Goal: Task Accomplishment & Management: Manage account settings

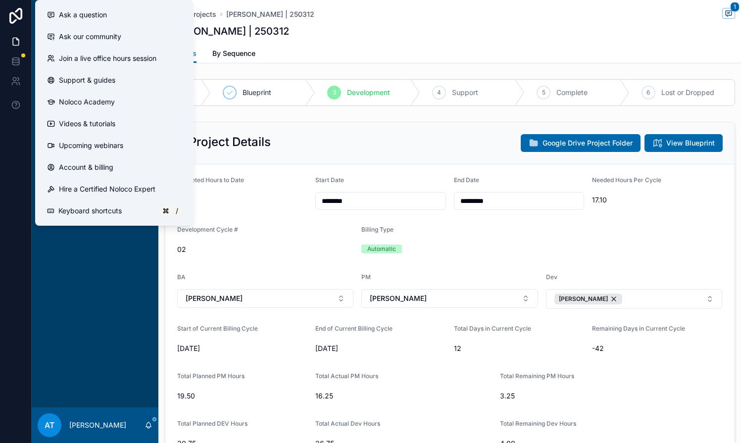
click at [82, 296] on div "My Projects Client Portals My PM Work My PM Work Split View My PM Hours My Bill…" at bounding box center [95, 224] width 127 height 368
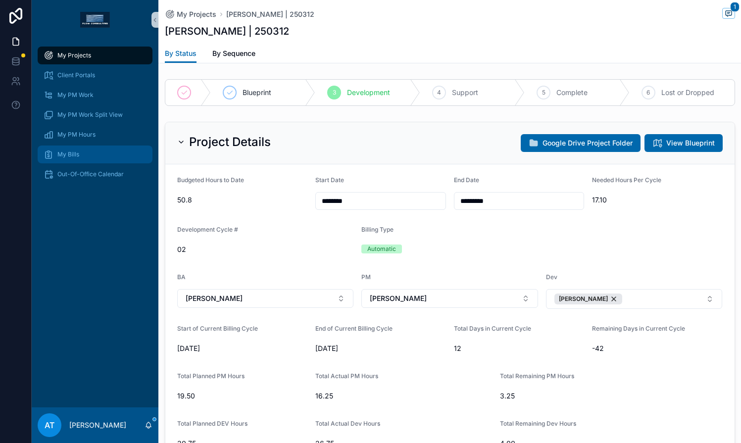
click at [90, 152] on div "My Bills" at bounding box center [95, 154] width 103 height 16
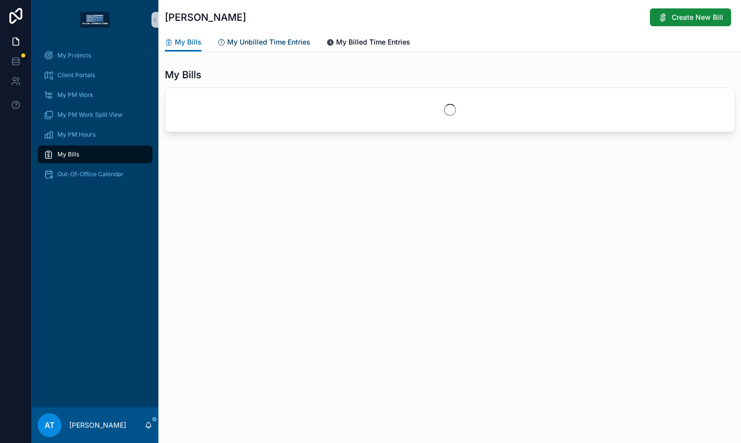
click at [281, 46] on span "My Unbilled Time Entries" at bounding box center [268, 42] width 83 height 10
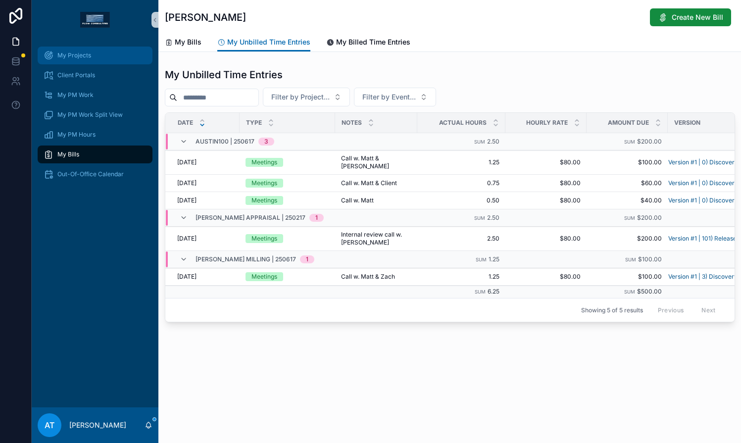
click at [78, 60] on div "My Projects" at bounding box center [95, 56] width 103 height 16
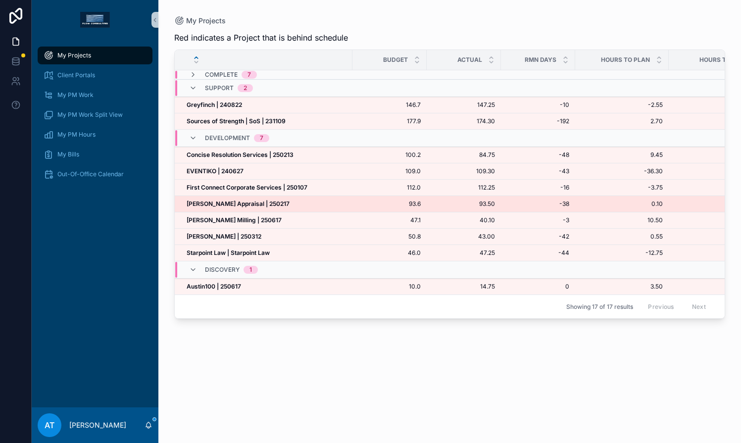
click at [277, 209] on td "Heffington Appraisal | 250217 Heffington Appraisal | 250217" at bounding box center [264, 204] width 178 height 16
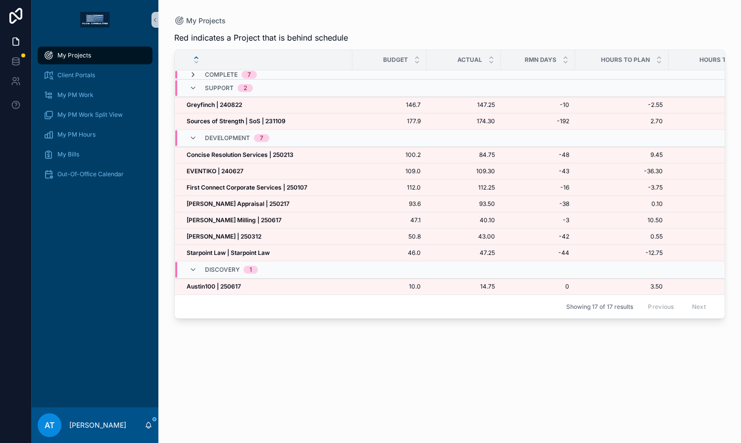
click at [190, 74] on icon "scrollable content" at bounding box center [193, 75] width 8 height 8
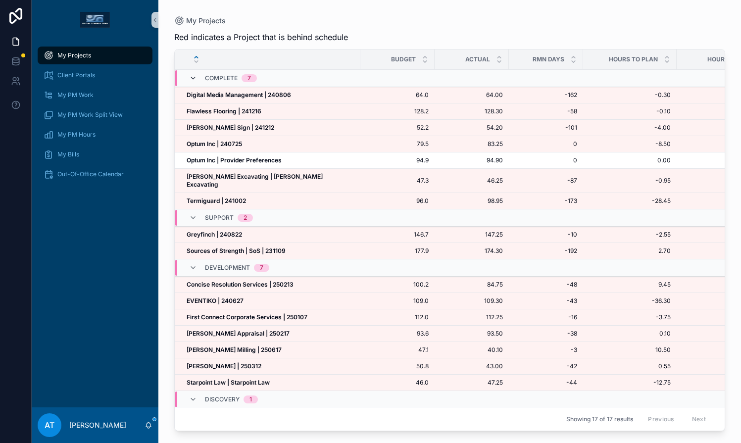
click at [191, 74] on icon "scrollable content" at bounding box center [193, 78] width 8 height 8
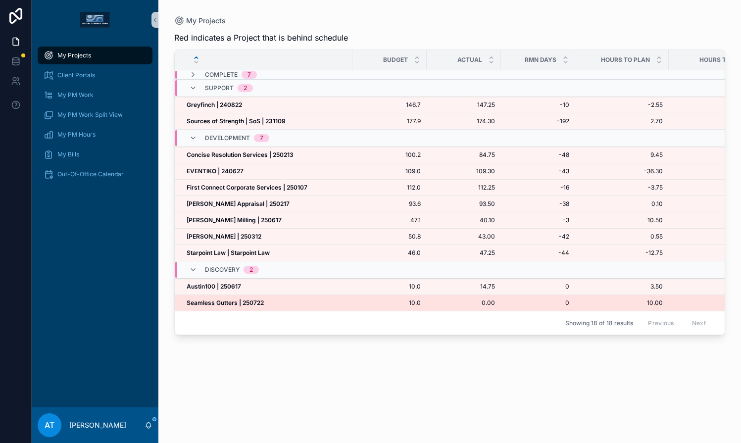
click at [249, 302] on strong "Seamless Gutters | 250722" at bounding box center [225, 302] width 77 height 7
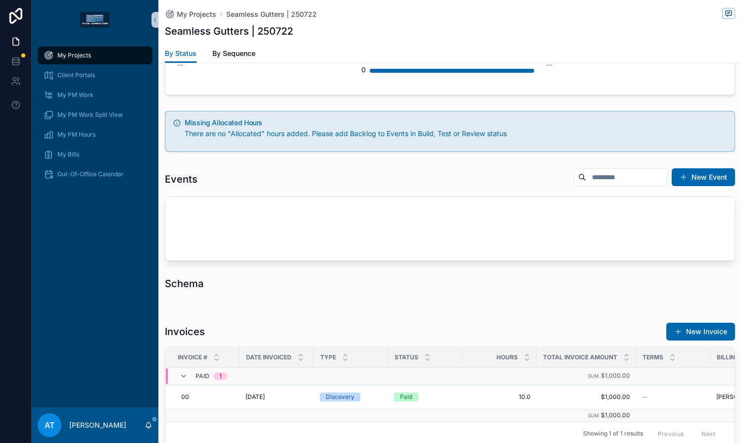
scroll to position [883, 0]
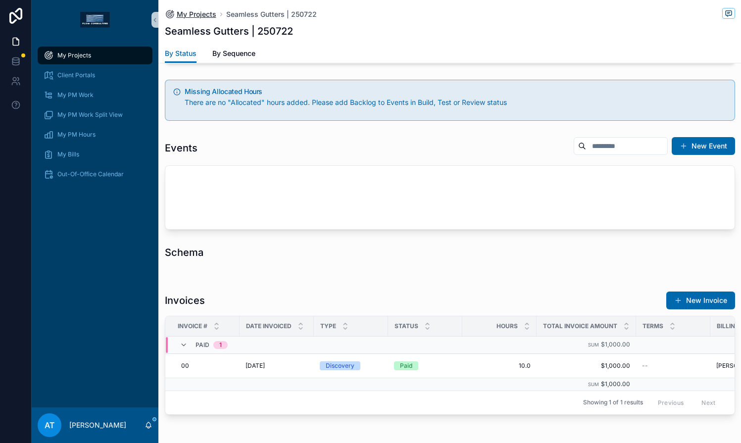
click at [211, 18] on span "My Projects" at bounding box center [197, 14] width 40 height 10
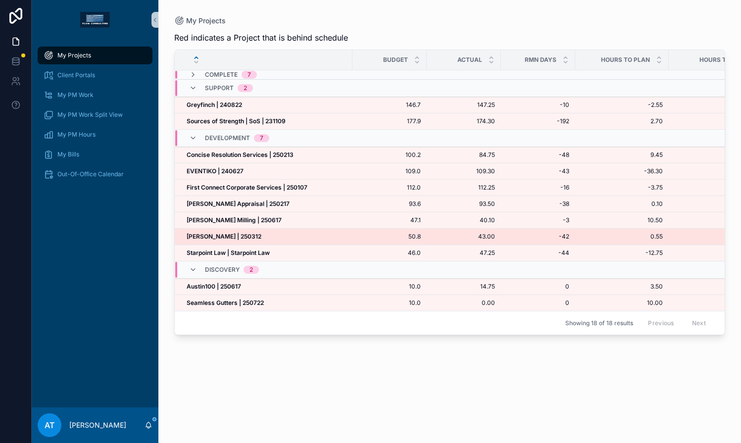
click at [289, 238] on div "Michael Lee | 250312 Michael Lee | 250312" at bounding box center [267, 237] width 160 height 8
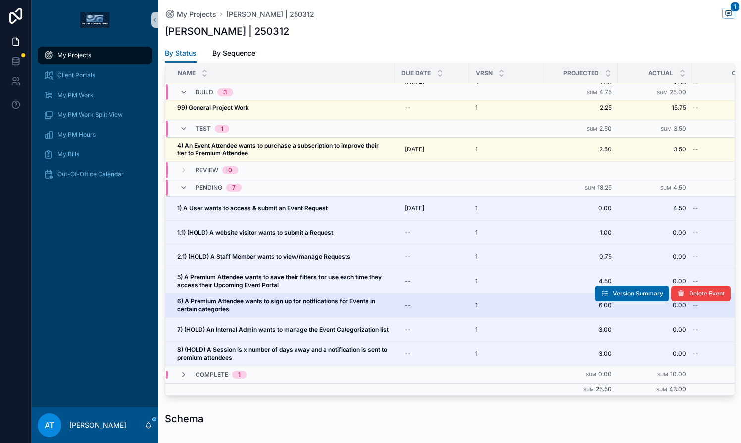
scroll to position [938, 0]
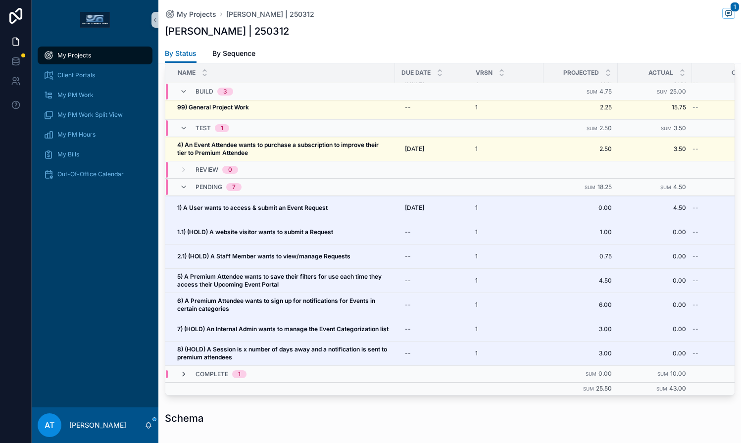
click at [184, 370] on icon "scrollable content" at bounding box center [184, 374] width 8 height 8
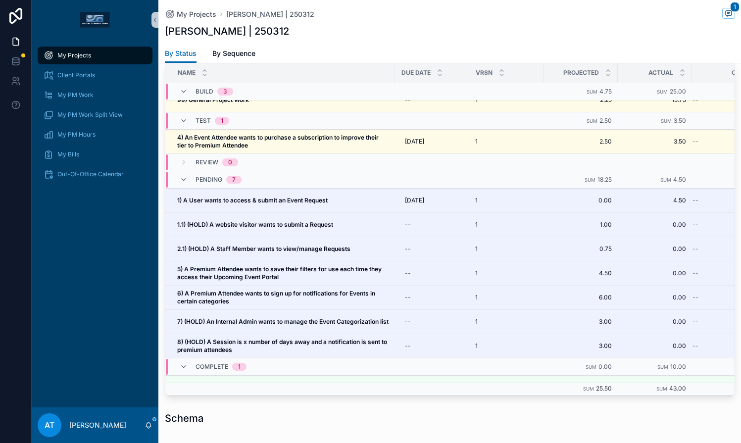
scroll to position [86, 0]
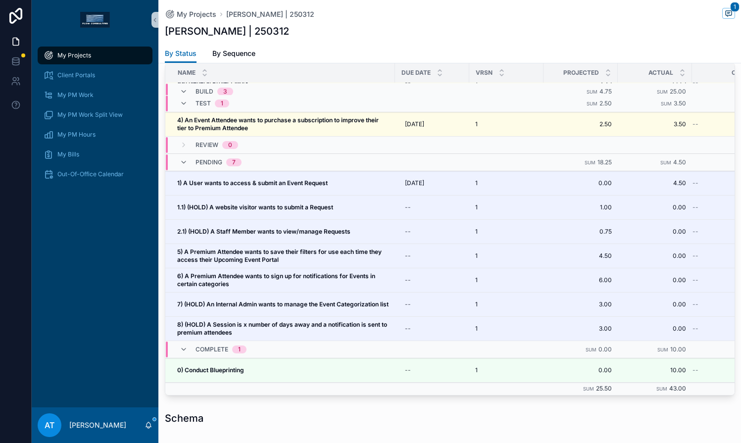
click at [82, 58] on span "My Projects" at bounding box center [74, 55] width 34 height 8
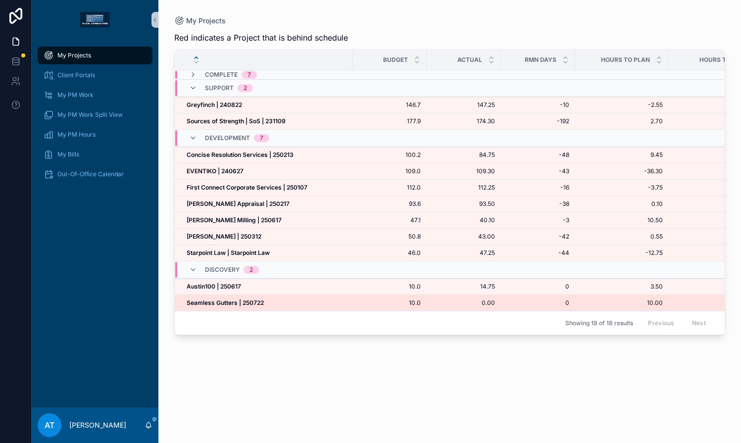
click at [253, 303] on strong "Seamless Gutters | 250722" at bounding box center [225, 302] width 77 height 7
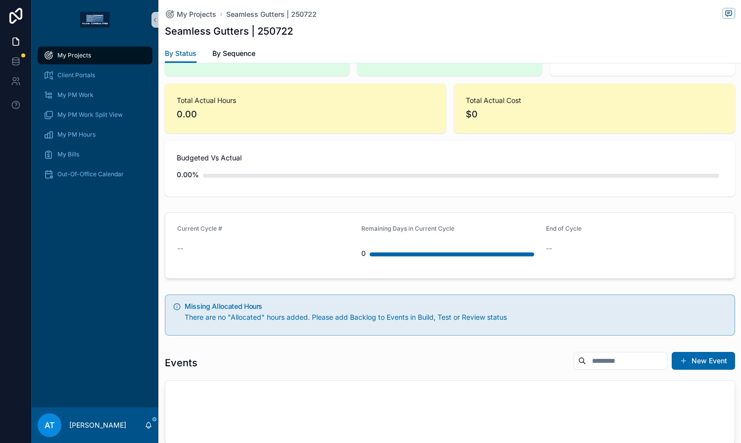
scroll to position [790, 0]
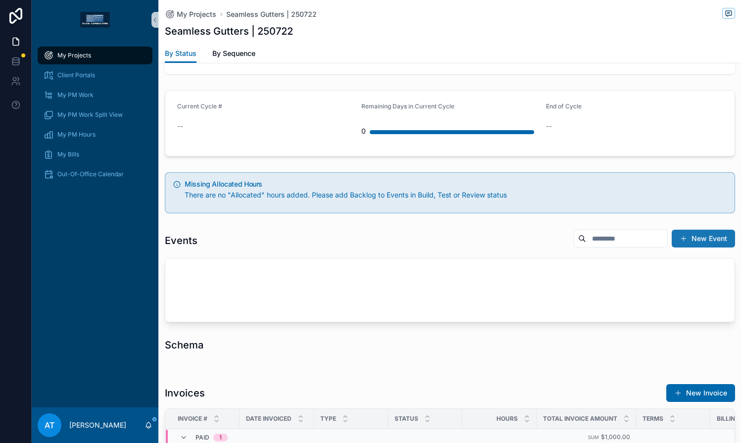
click at [688, 243] on button "New Event" at bounding box center [703, 239] width 63 height 18
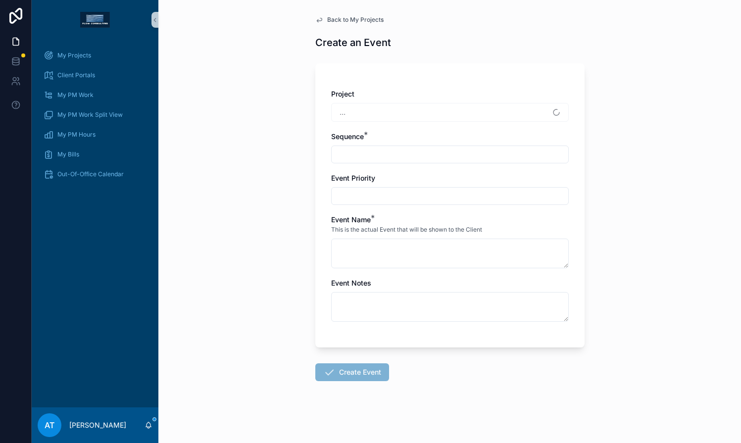
click at [349, 157] on input "scrollable content" at bounding box center [450, 154] width 237 height 14
type input "***"
click at [376, 261] on textarea "scrollable content" at bounding box center [450, 254] width 238 height 30
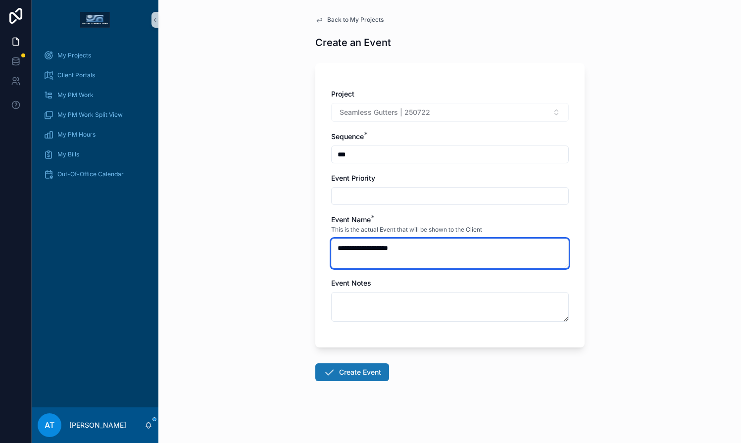
type textarea "**********"
click at [343, 374] on button "Create Event" at bounding box center [352, 372] width 74 height 18
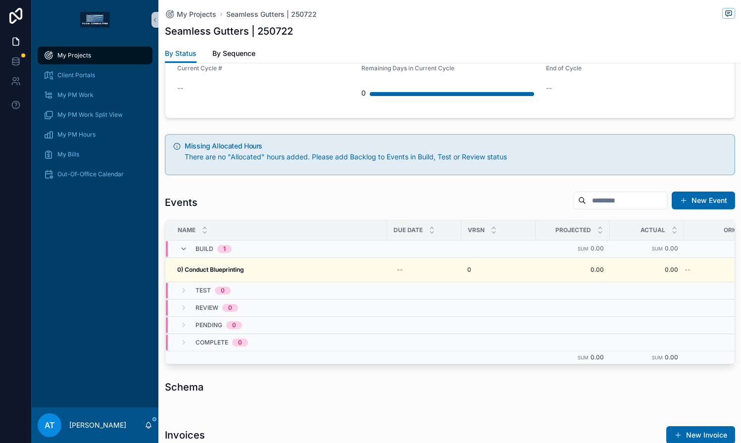
scroll to position [835, 0]
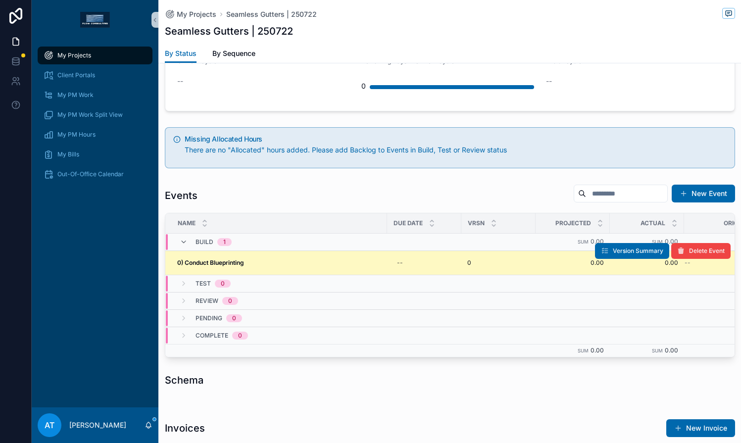
click at [360, 263] on div "0) Conduct Blueprinting 0) Conduct Blueprinting" at bounding box center [279, 263] width 204 height 8
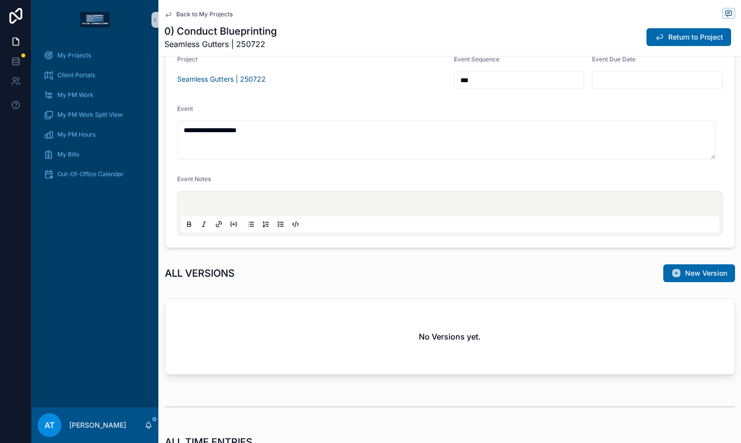
scroll to position [380, 0]
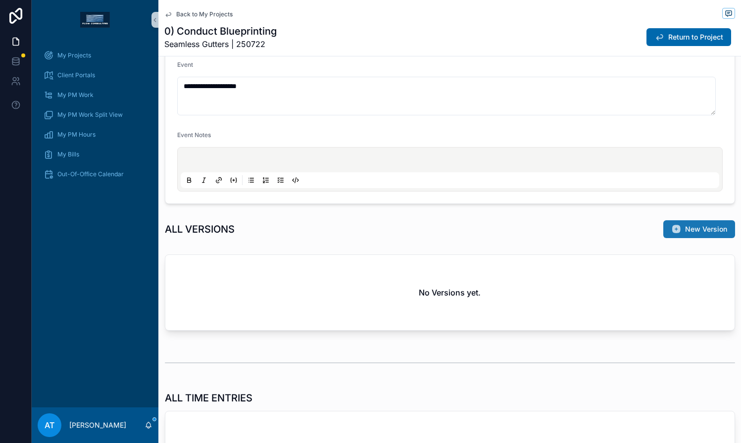
click at [675, 229] on button "New Version" at bounding box center [699, 229] width 72 height 18
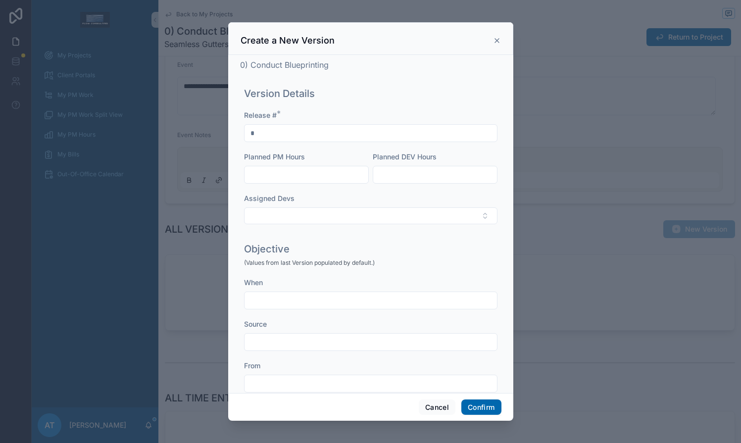
click at [313, 179] on input "text" at bounding box center [306, 175] width 124 height 14
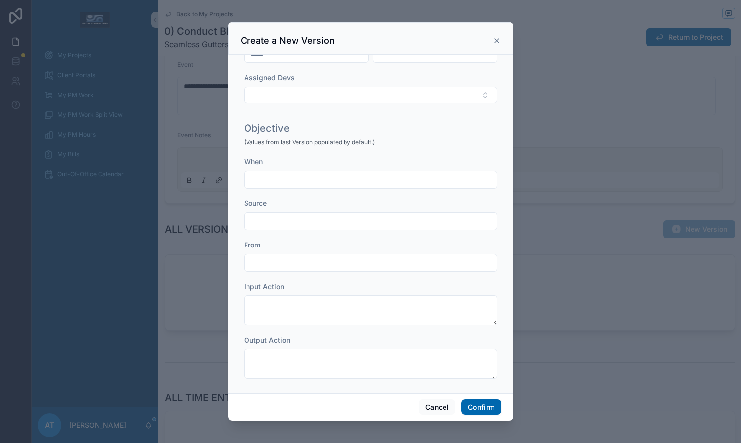
scroll to position [228, 0]
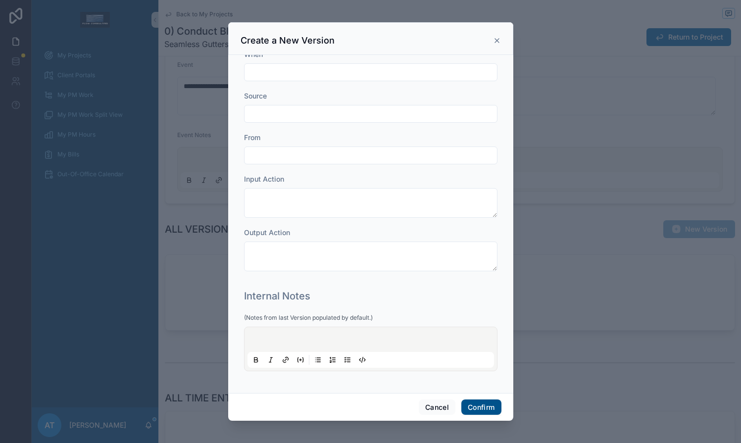
type input "*****"
click at [482, 411] on button "Confirm" at bounding box center [481, 407] width 40 height 16
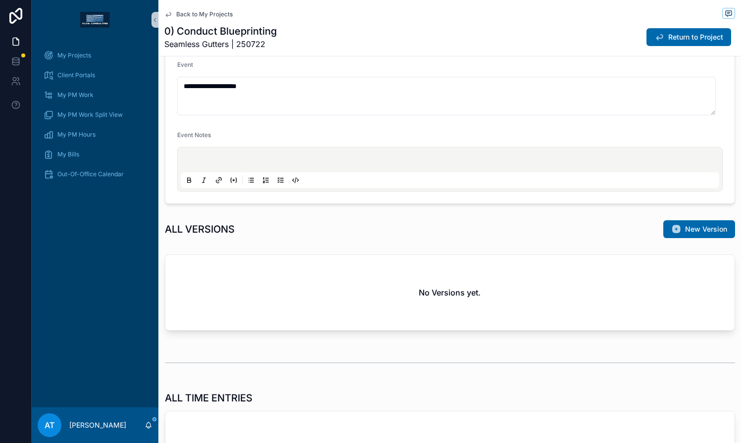
scroll to position [393, 0]
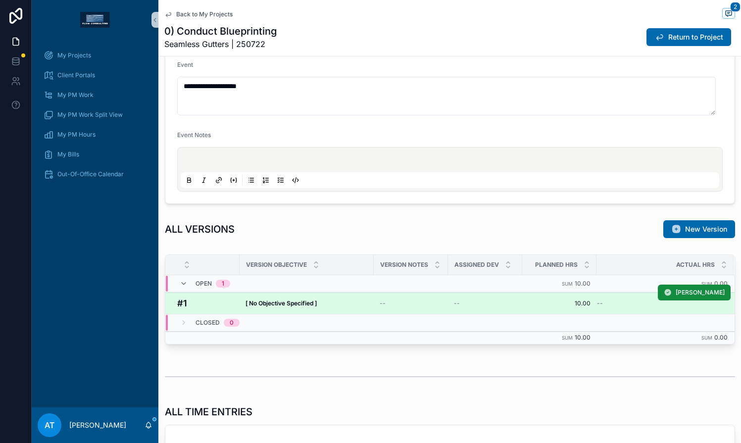
click at [345, 304] on div "[ No Objective Specified ] [ No Objective Specified ]" at bounding box center [306, 303] width 122 height 8
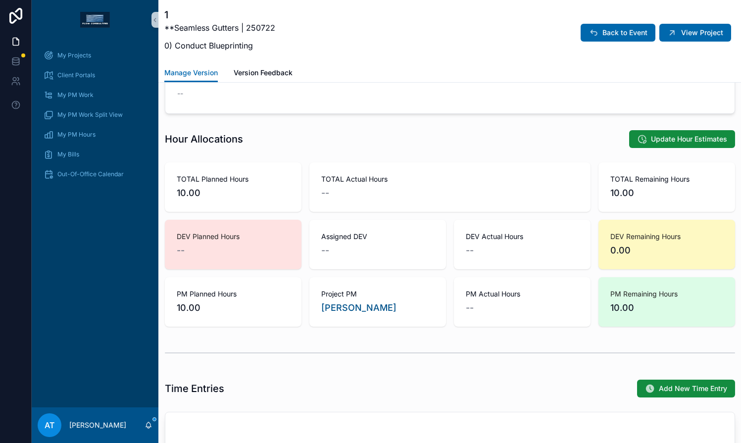
scroll to position [576, 0]
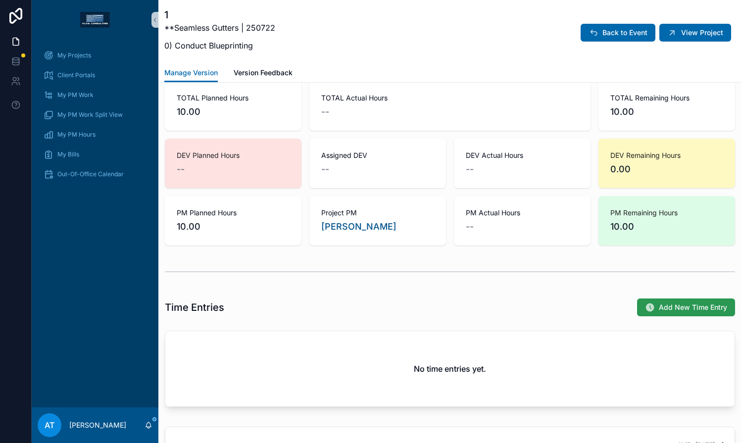
click at [659, 311] on span "Add New Time Entry" at bounding box center [693, 307] width 68 height 10
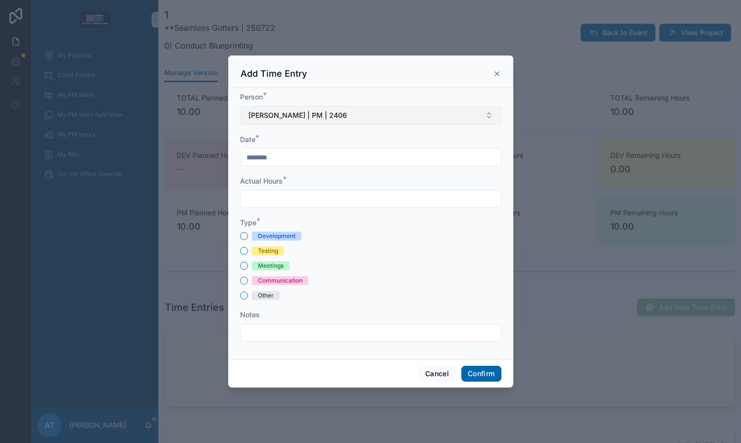
click at [279, 110] on span "[PERSON_NAME] | PM | 2406" at bounding box center [297, 115] width 98 height 10
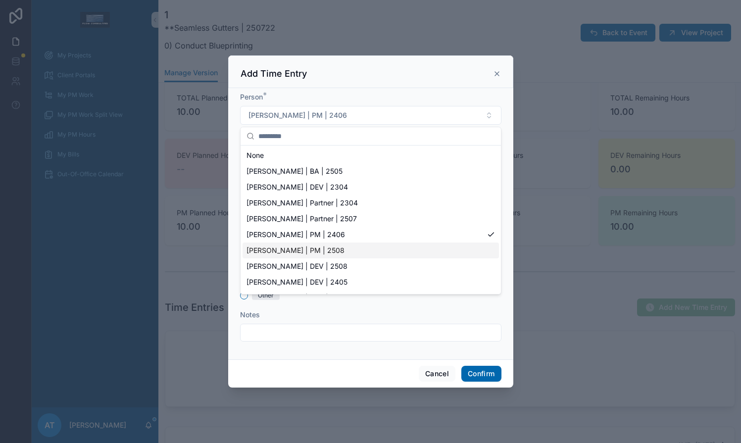
click at [323, 251] on span "[PERSON_NAME] | PM | 2508" at bounding box center [295, 250] width 98 height 10
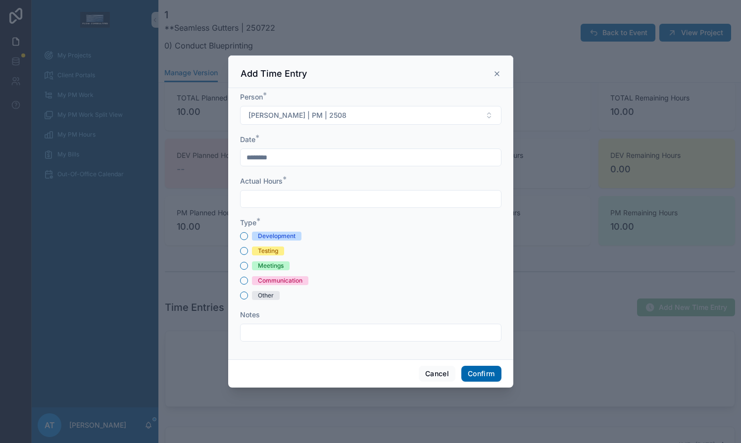
click at [284, 203] on input "text" at bounding box center [371, 199] width 260 height 14
type input "****"
click at [385, 153] on input "********" at bounding box center [371, 157] width 260 height 14
click at [317, 188] on button at bounding box center [317, 182] width 18 height 18
click at [336, 325] on button "25" at bounding box center [335, 327] width 18 height 18
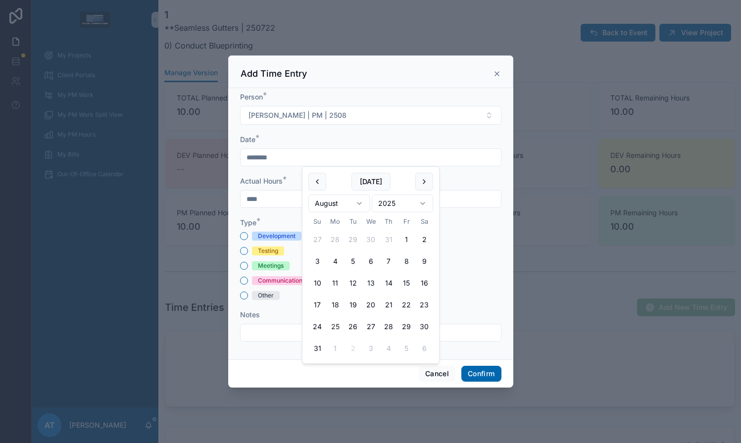
type input "*********"
click at [467, 270] on div "Meetings" at bounding box center [370, 265] width 261 height 9
click at [274, 266] on div "Meetings" at bounding box center [271, 265] width 26 height 9
click at [248, 266] on button "Meetings" at bounding box center [244, 266] width 8 height 8
click at [489, 374] on button "Confirm" at bounding box center [481, 374] width 40 height 16
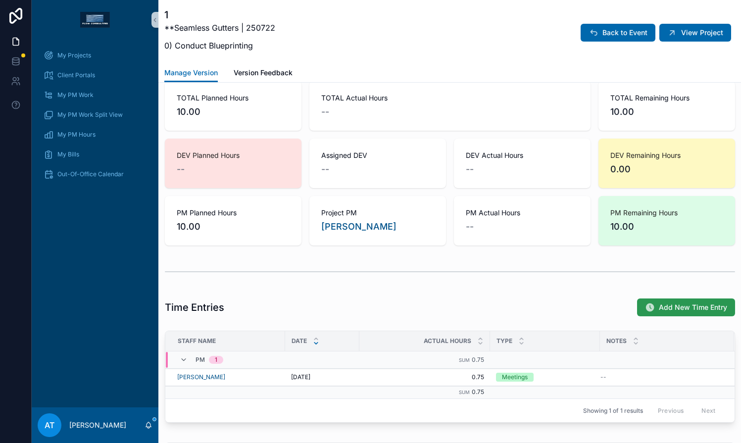
click at [648, 310] on button "Add New Time Entry" at bounding box center [686, 307] width 98 height 18
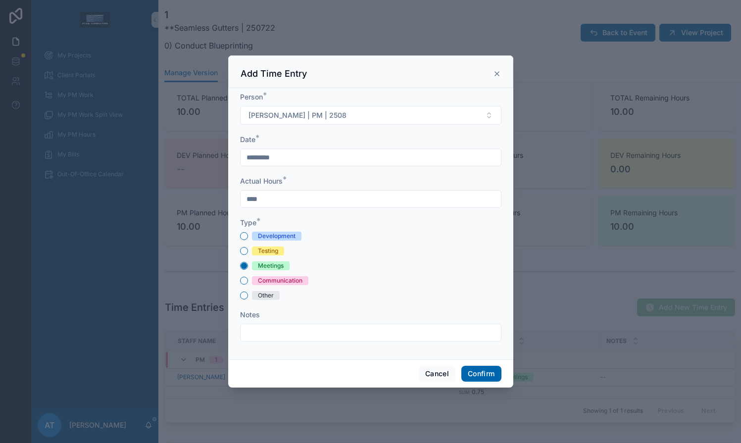
type input "********"
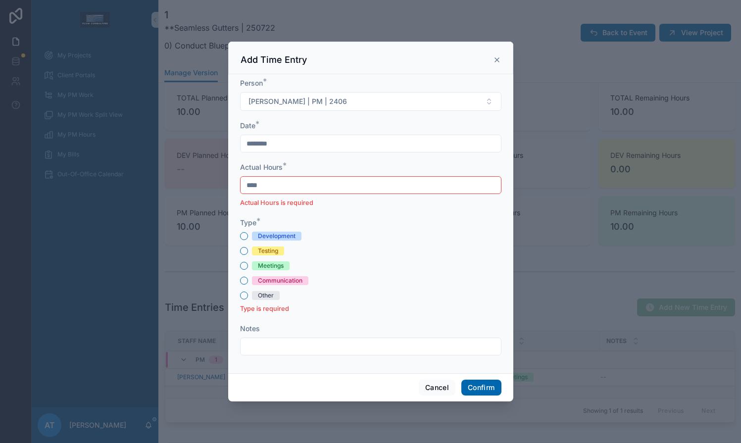
click at [287, 156] on form "Person * Alex Thompson | PM | 2406 Date * ******** Actual Hours * **** Actual H…" at bounding box center [370, 221] width 261 height 287
click at [438, 389] on button "Cancel" at bounding box center [437, 388] width 37 height 16
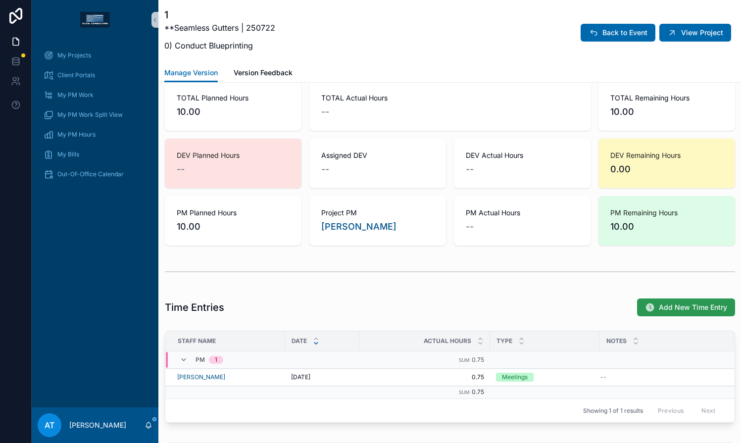
click at [645, 306] on icon "scrollable content" at bounding box center [650, 307] width 10 height 10
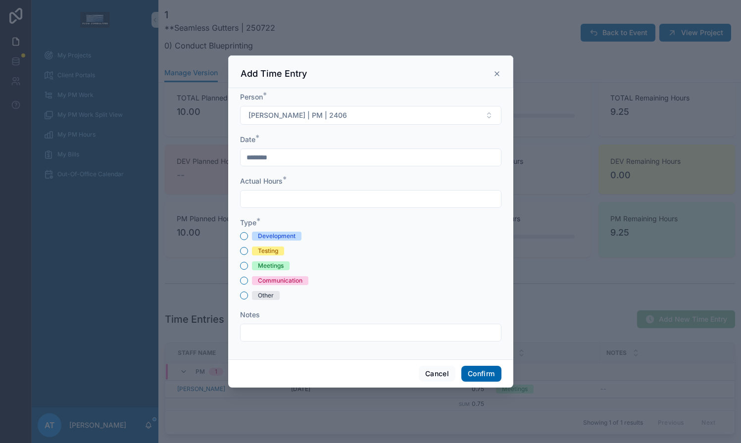
click at [275, 197] on input "text" at bounding box center [371, 199] width 260 height 14
type input "****"
click at [270, 266] on div "Meetings" at bounding box center [271, 265] width 26 height 9
click at [248, 266] on button "Meetings" at bounding box center [244, 266] width 8 height 8
click at [478, 373] on button "Confirm" at bounding box center [481, 374] width 40 height 16
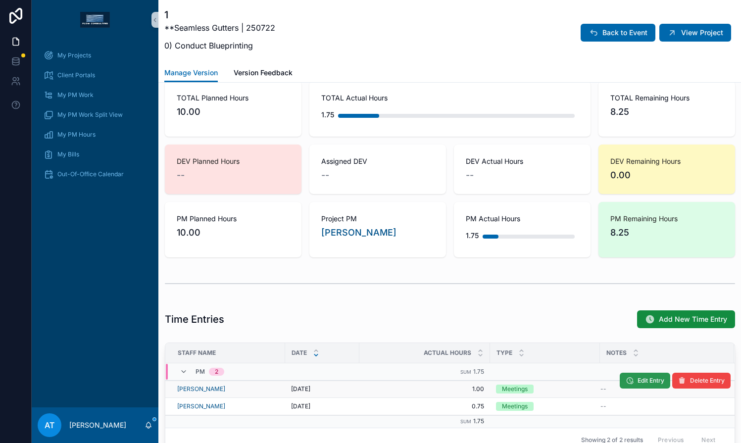
click at [637, 384] on span "Edit Entry" at bounding box center [650, 381] width 27 height 8
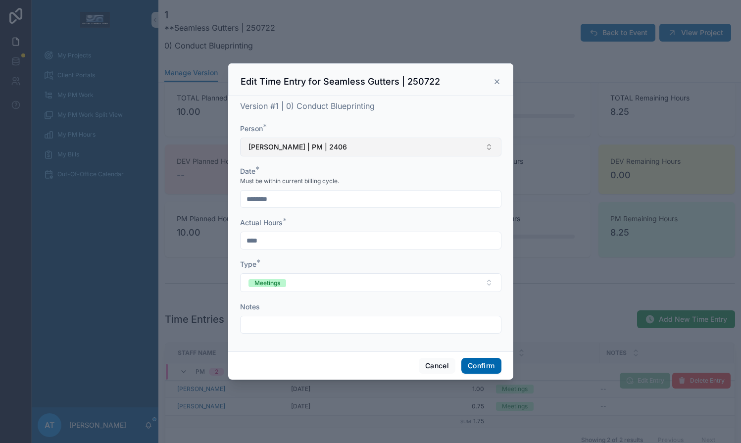
click at [376, 153] on button "[PERSON_NAME] | PM | 2406" at bounding box center [370, 147] width 261 height 19
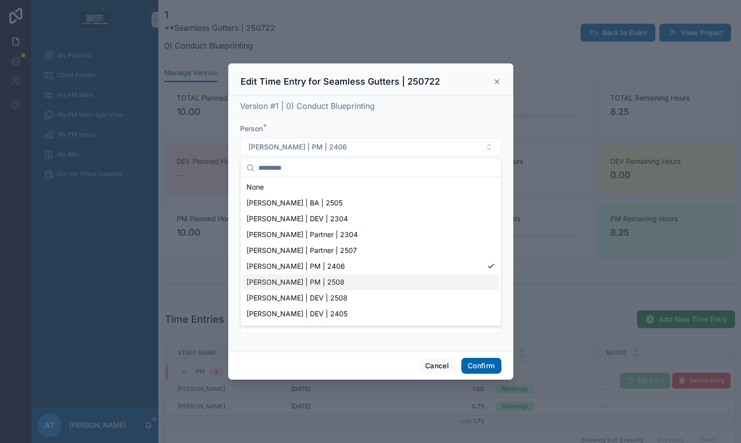
click at [355, 284] on div "[PERSON_NAME] | PM | 2508" at bounding box center [370, 282] width 256 height 16
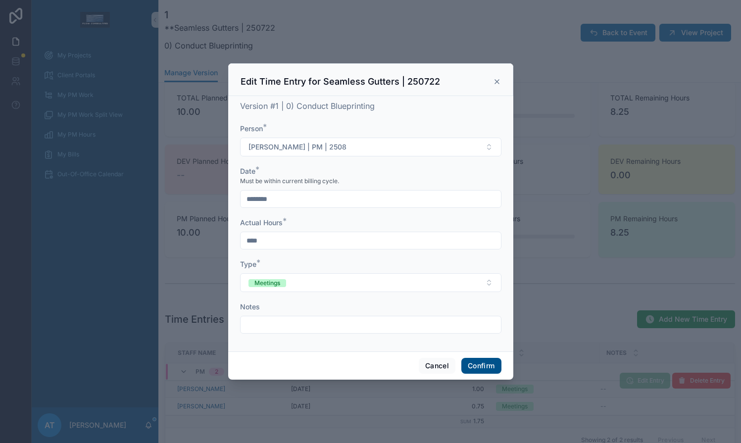
click at [489, 368] on button "Confirm" at bounding box center [481, 366] width 40 height 16
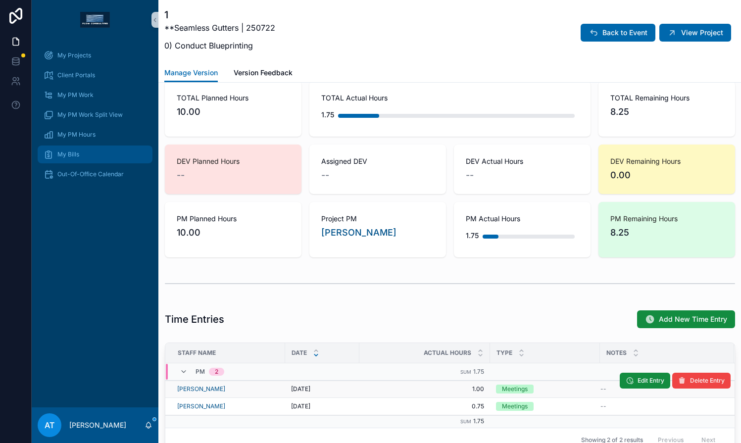
click at [84, 151] on div "My Bills" at bounding box center [95, 154] width 103 height 16
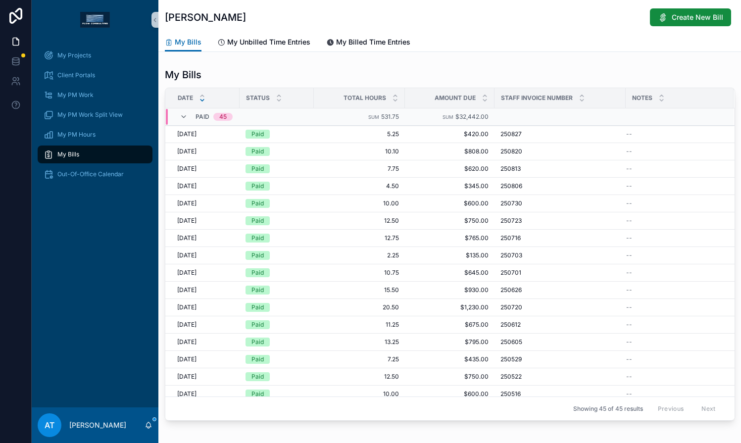
click at [295, 40] on span "My Unbilled Time Entries" at bounding box center [268, 42] width 83 height 10
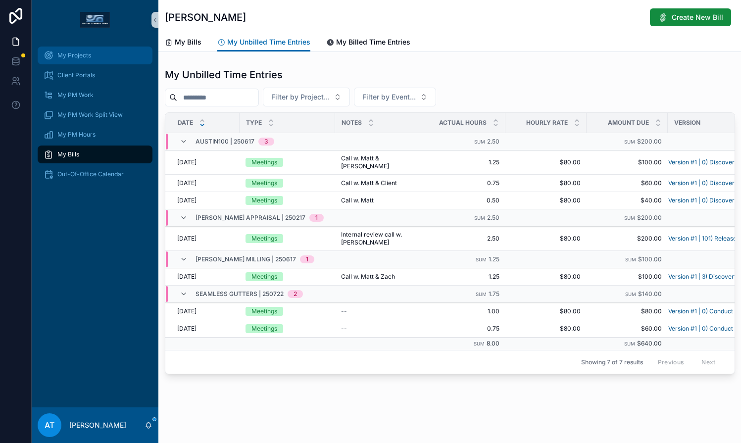
click at [78, 57] on span "My Projects" at bounding box center [74, 55] width 34 height 8
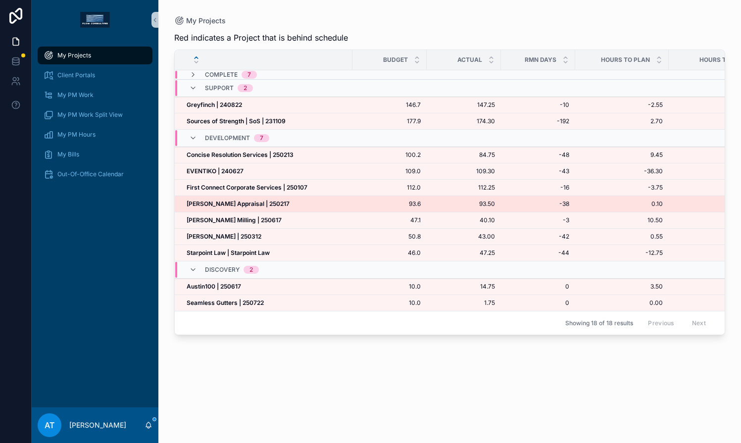
click at [269, 206] on strong "[PERSON_NAME] Appraisal | 250217" at bounding box center [238, 203] width 103 height 7
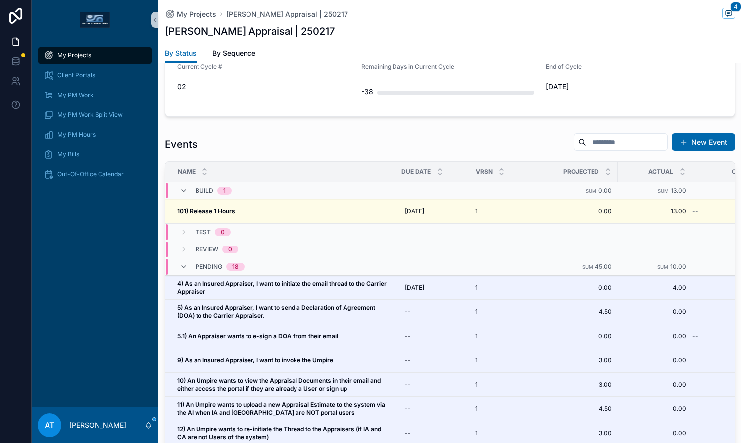
scroll to position [812, 0]
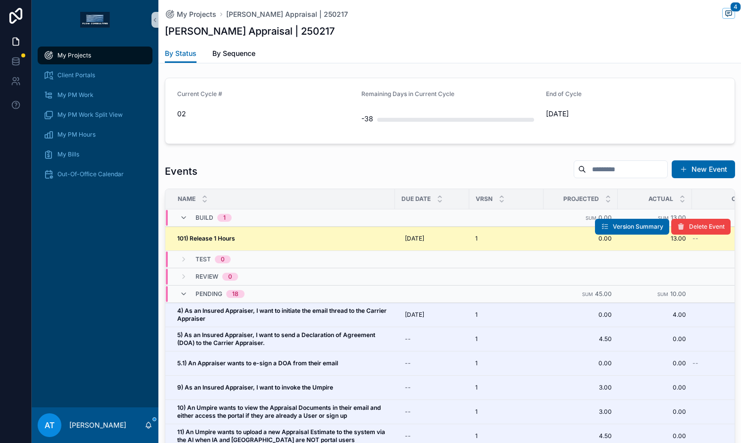
click at [248, 239] on div "101) Release 1 Hours 101) Release 1 Hours" at bounding box center [283, 239] width 212 height 8
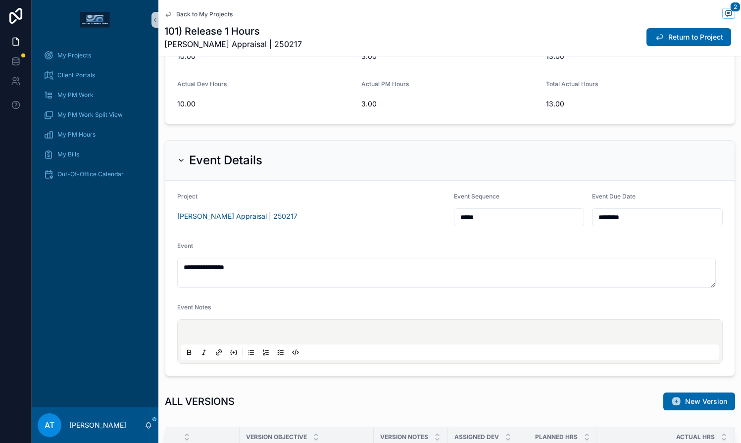
scroll to position [95, 0]
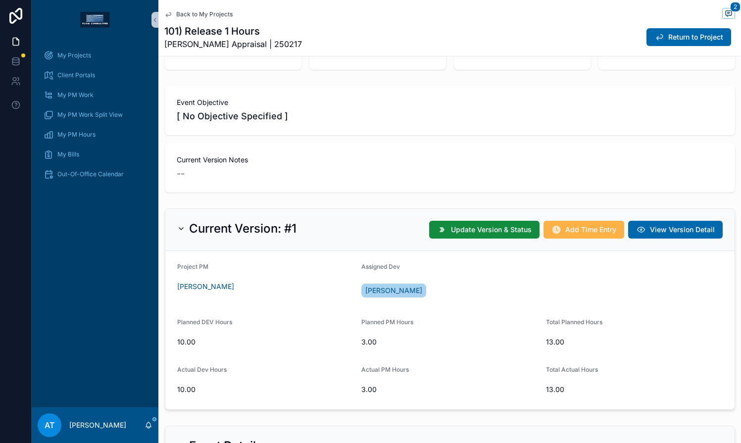
click at [565, 229] on span "Add Time Entry" at bounding box center [590, 230] width 51 height 10
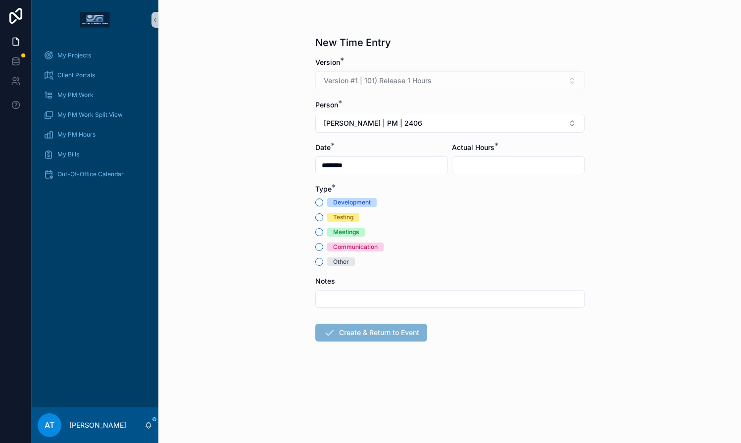
click at [339, 230] on div "Meetings" at bounding box center [346, 232] width 26 height 9
click at [323, 230] on button "Meetings" at bounding box center [319, 232] width 8 height 8
click at [359, 166] on input "********" at bounding box center [382, 165] width 132 height 14
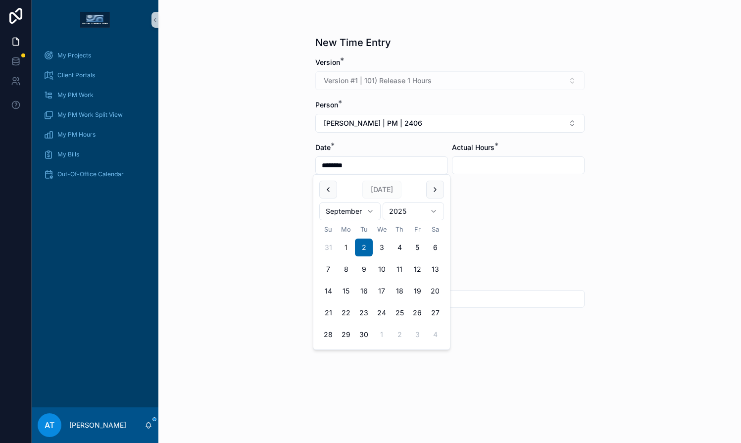
click at [345, 246] on button "1" at bounding box center [346, 248] width 18 height 18
type input "********"
click at [487, 163] on input "scrollable content" at bounding box center [518, 165] width 132 height 14
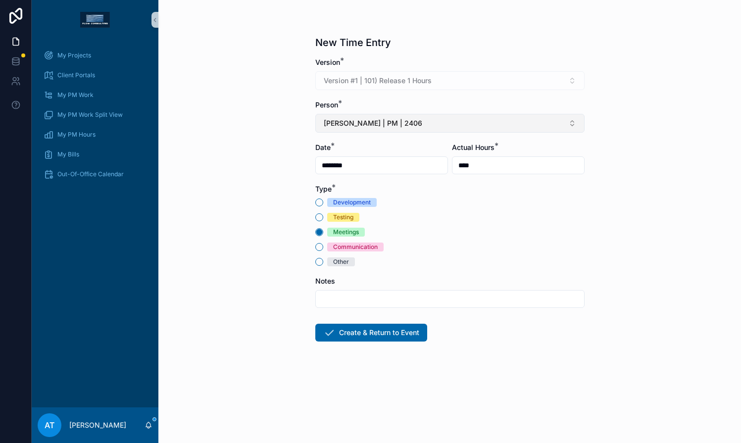
type input "****"
click at [415, 115] on button "[PERSON_NAME] | PM | 2406" at bounding box center [449, 123] width 269 height 19
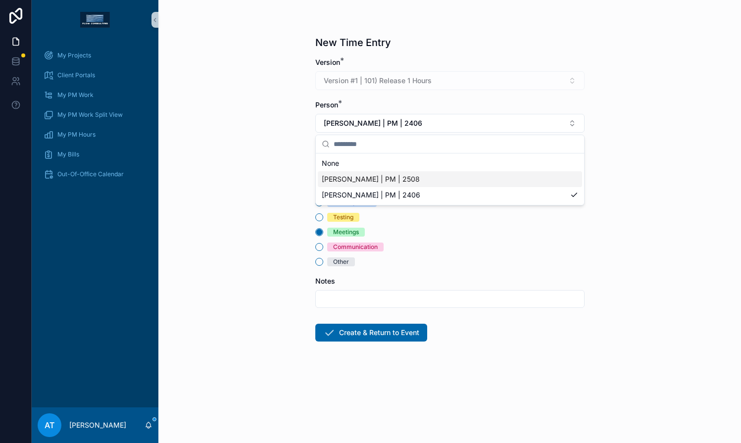
click at [422, 182] on div "[PERSON_NAME] | PM | 2508" at bounding box center [450, 179] width 264 height 16
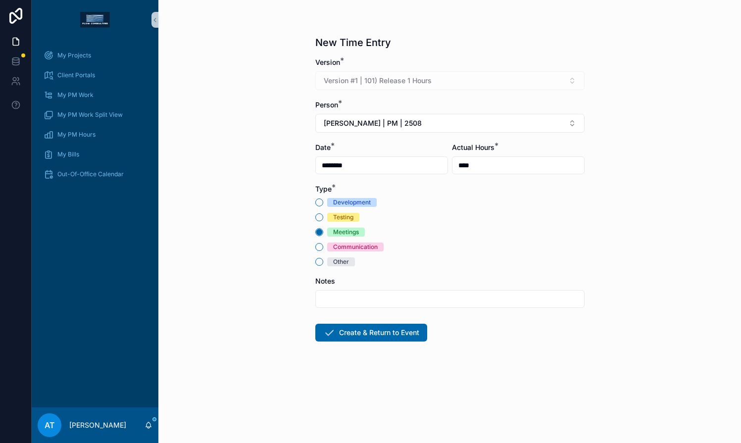
click at [394, 300] on input "scrollable content" at bounding box center [450, 299] width 268 height 14
type input "**********"
click at [443, 354] on form "**********" at bounding box center [449, 230] width 269 height 347
click at [371, 336] on button "Create & Return to Event" at bounding box center [371, 333] width 112 height 18
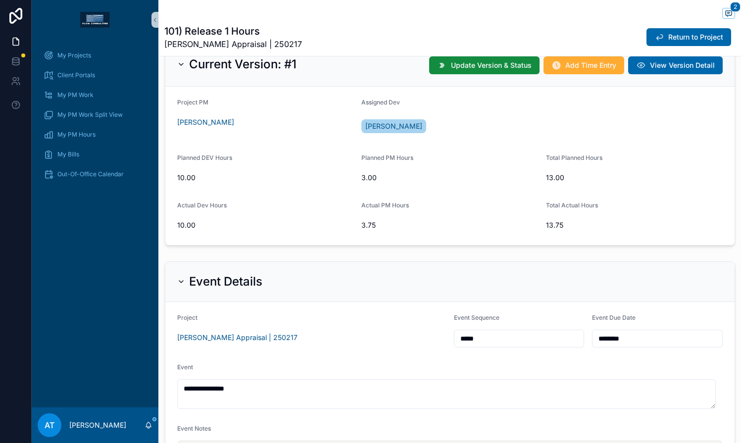
scroll to position [114, 0]
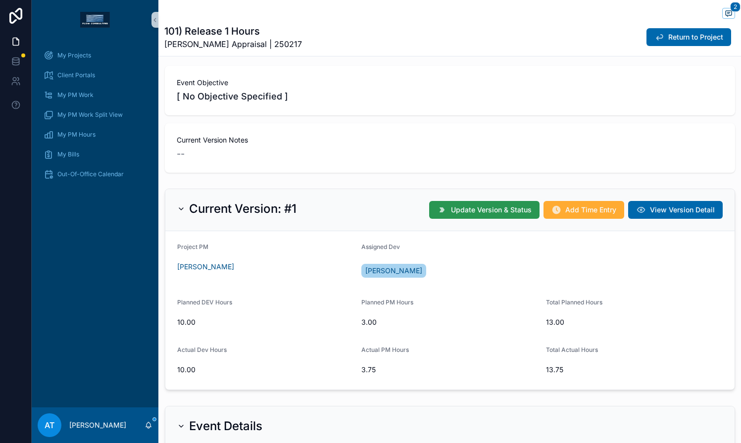
click at [467, 208] on span "Update Version & Status" at bounding box center [491, 210] width 81 height 10
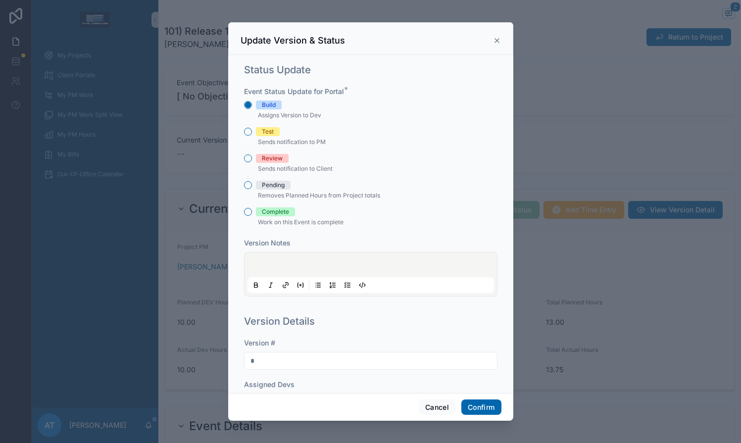
click at [272, 209] on div "Complete" at bounding box center [275, 211] width 27 height 9
click at [252, 209] on button "Complete" at bounding box center [248, 212] width 8 height 8
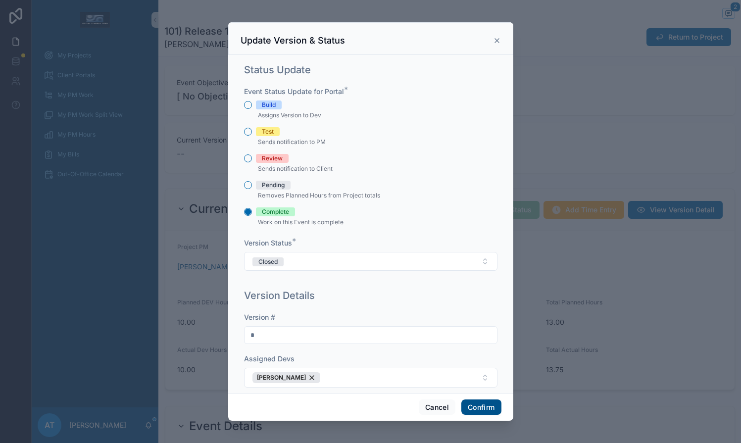
click at [486, 410] on button "Confirm" at bounding box center [481, 407] width 40 height 16
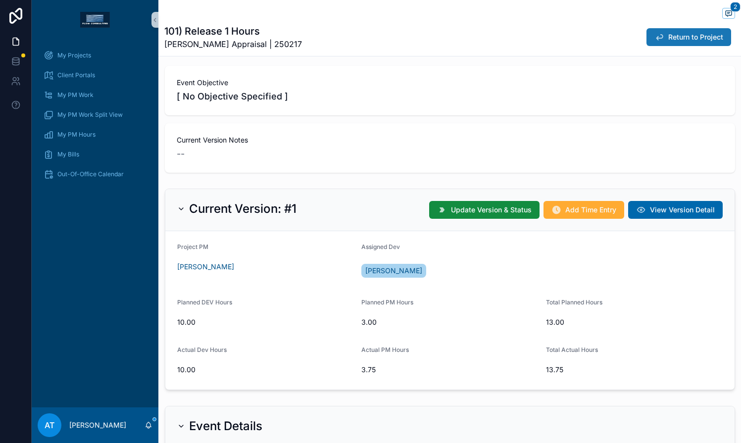
click at [668, 42] on span "Return to Project" at bounding box center [695, 37] width 55 height 10
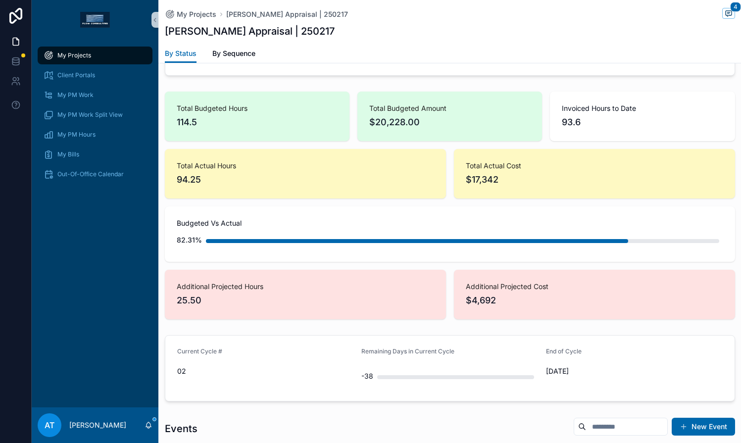
scroll to position [788, 0]
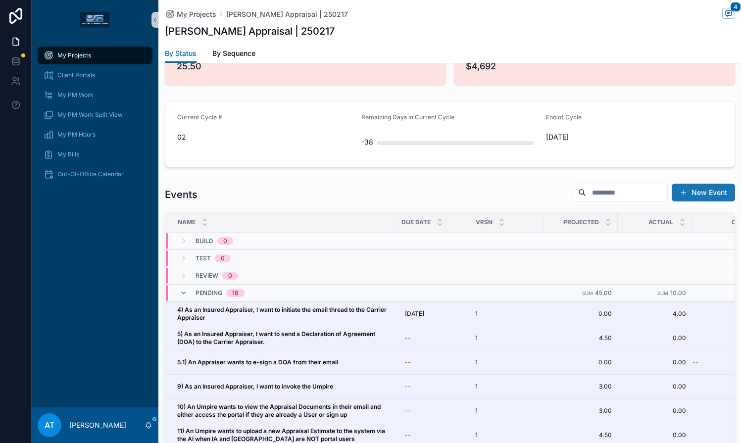
click at [682, 192] on button "New Event" at bounding box center [703, 193] width 63 height 18
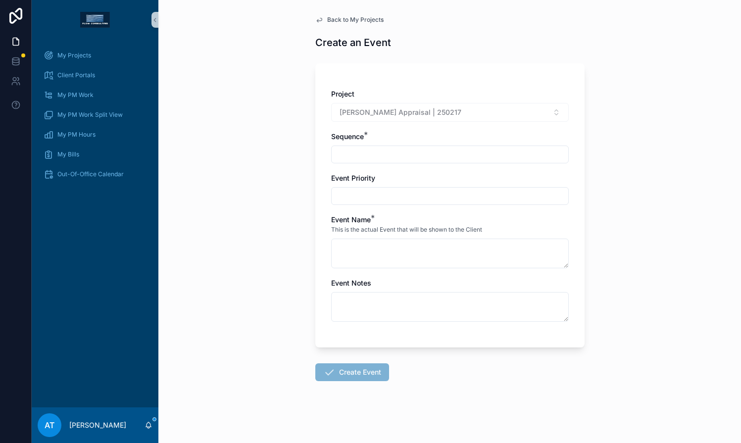
click at [357, 150] on input "scrollable content" at bounding box center [450, 154] width 237 height 14
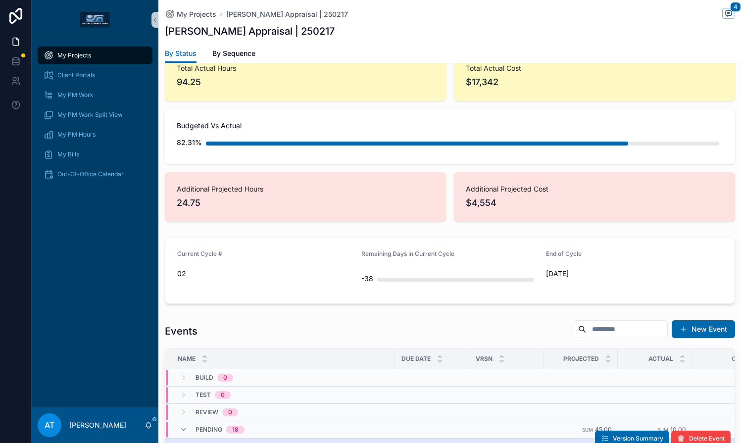
scroll to position [786, 0]
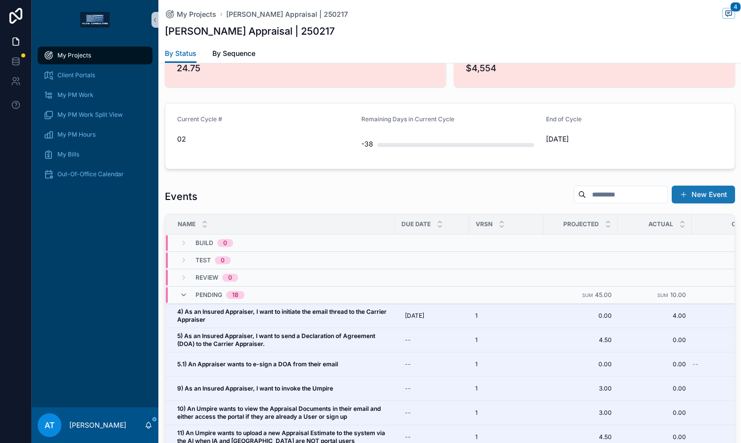
click at [703, 195] on button "New Event" at bounding box center [703, 195] width 63 height 18
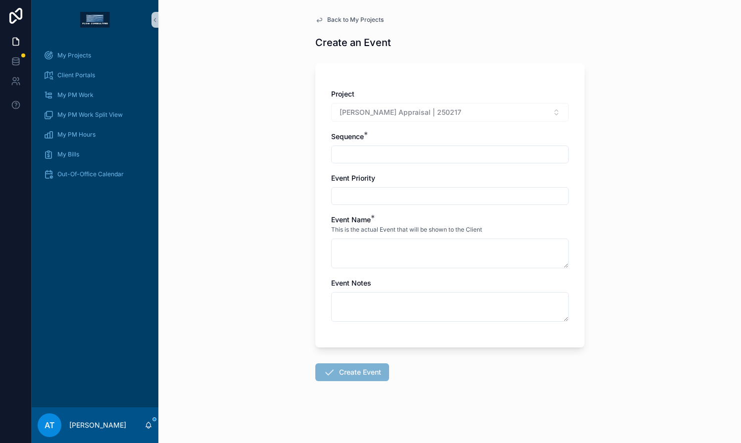
click at [332, 154] on input "scrollable content" at bounding box center [450, 154] width 237 height 14
type input "*****"
click at [393, 258] on textarea "scrollable content" at bounding box center [450, 254] width 238 height 30
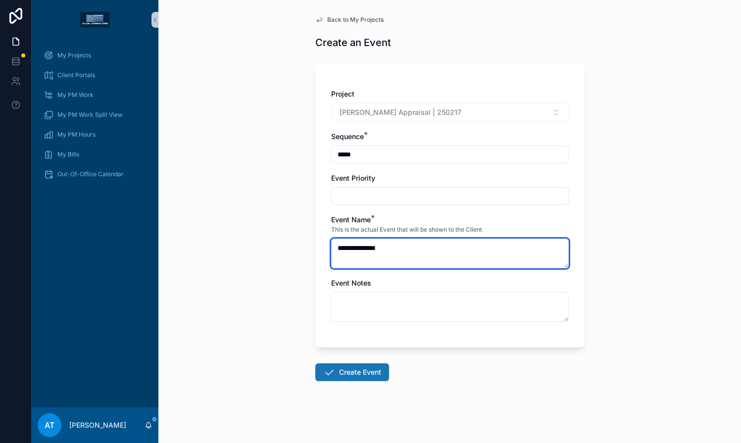
type textarea "**********"
click at [357, 380] on button "Create Event" at bounding box center [352, 372] width 74 height 18
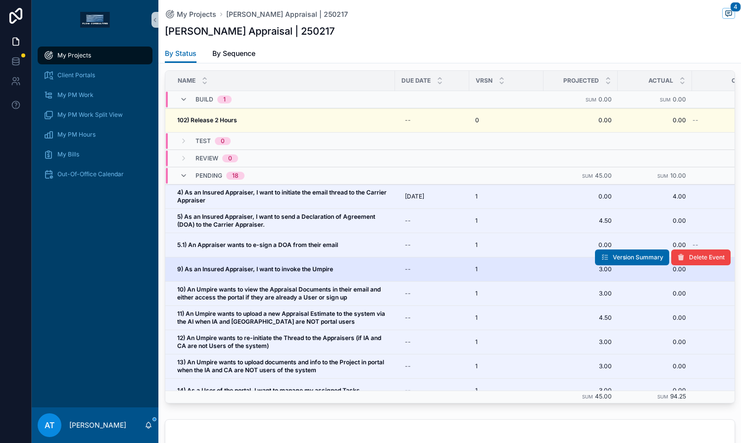
scroll to position [798, 0]
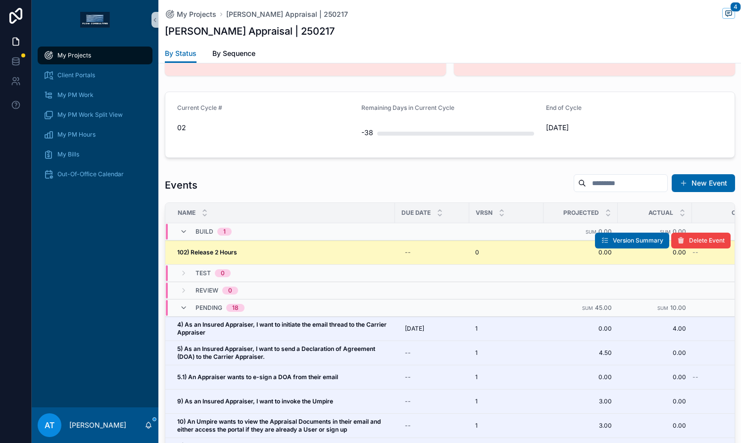
click at [313, 254] on div "102) Release 2 Hours 102) Release 2 Hours" at bounding box center [283, 252] width 212 height 8
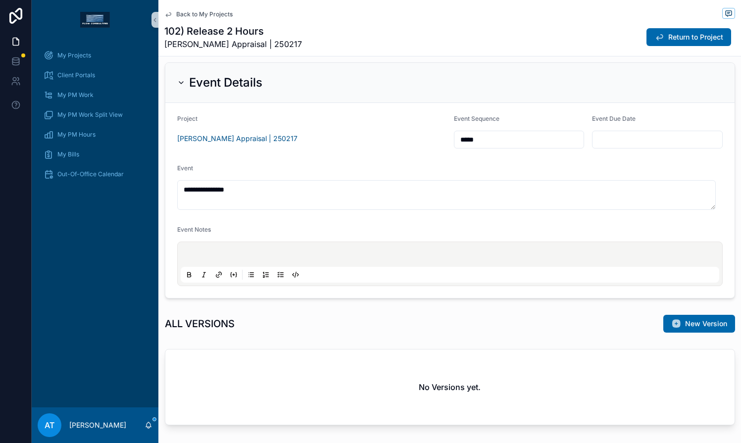
scroll to position [364, 0]
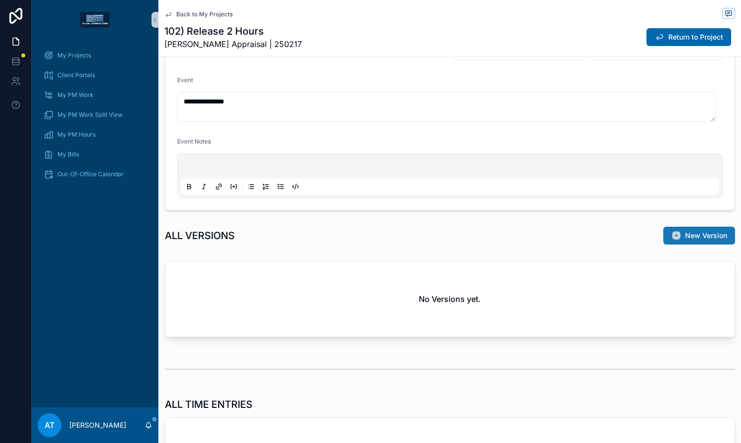
click at [685, 237] on span "New Version" at bounding box center [706, 236] width 42 height 10
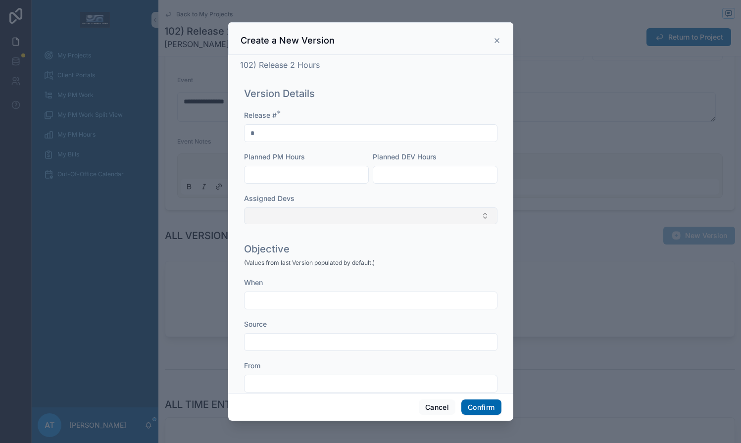
click at [319, 217] on button "Select Button" at bounding box center [370, 215] width 253 height 17
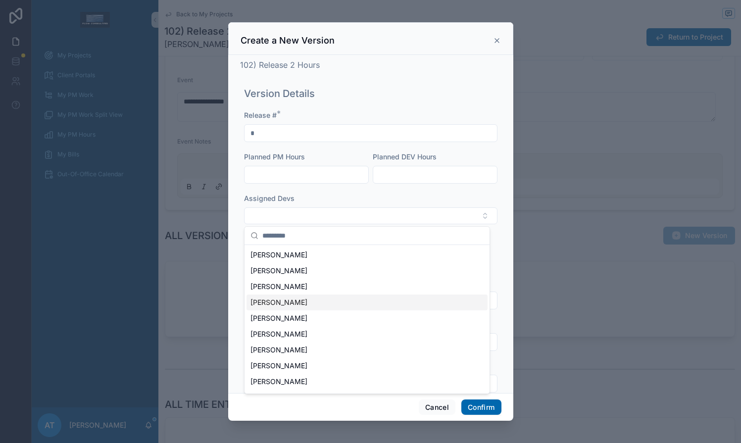
scroll to position [109, 0]
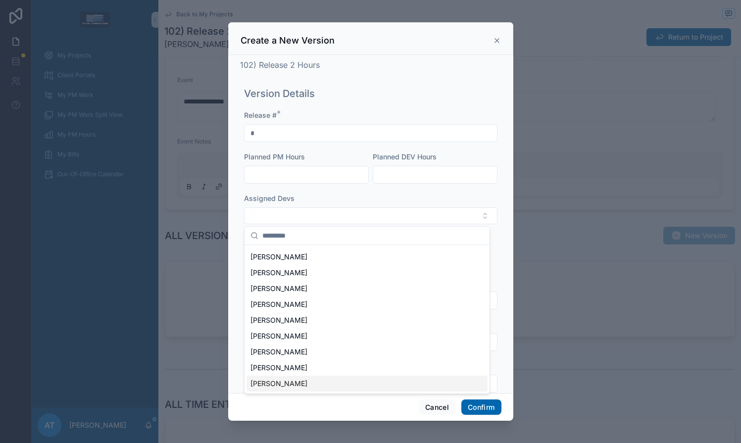
click at [301, 381] on span "[PERSON_NAME]" at bounding box center [278, 384] width 57 height 10
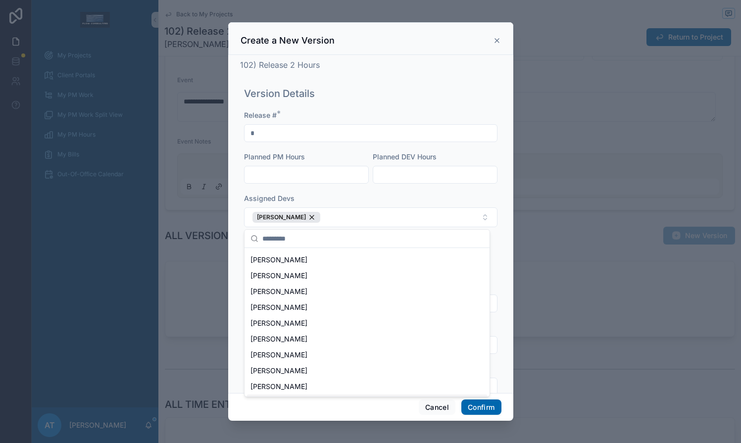
scroll to position [125, 0]
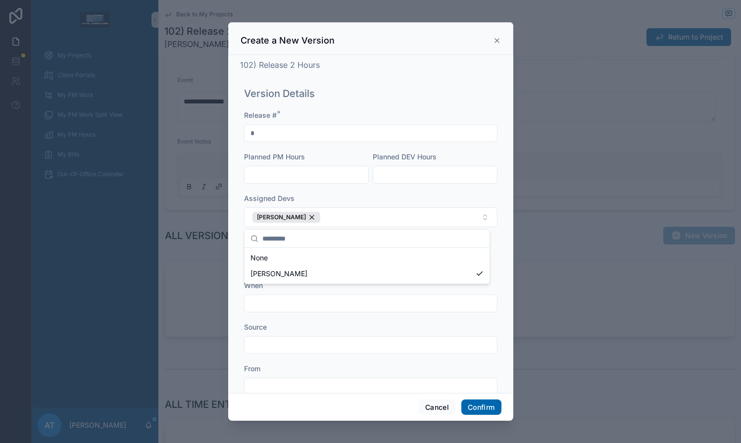
click at [384, 152] on span "Planned DEV Hours" at bounding box center [405, 156] width 64 height 8
click at [319, 175] on input "text" at bounding box center [306, 175] width 124 height 14
type input "****"
click at [419, 176] on input "text" at bounding box center [435, 175] width 124 height 14
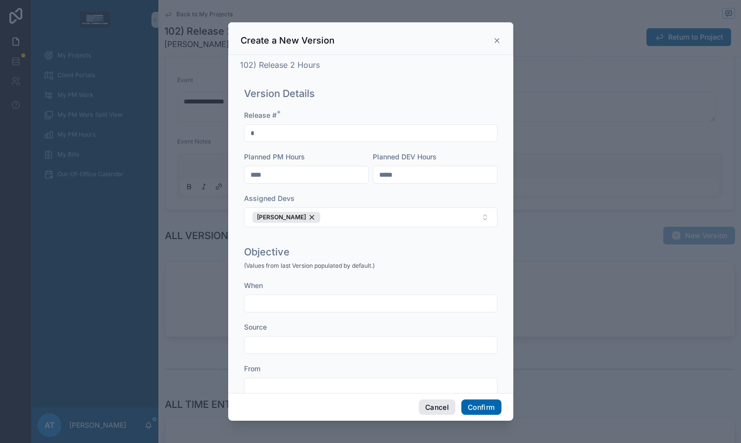
type input "*****"
click at [432, 406] on button "Cancel" at bounding box center [437, 407] width 37 height 16
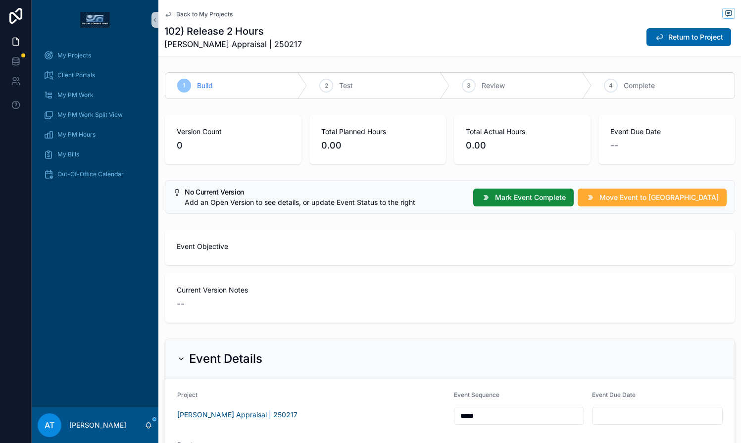
scroll to position [3, 0]
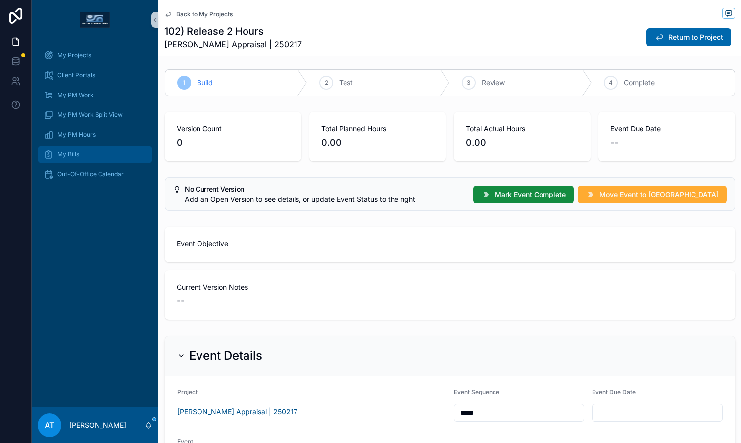
click at [72, 150] on span "My Bills" at bounding box center [68, 154] width 22 height 8
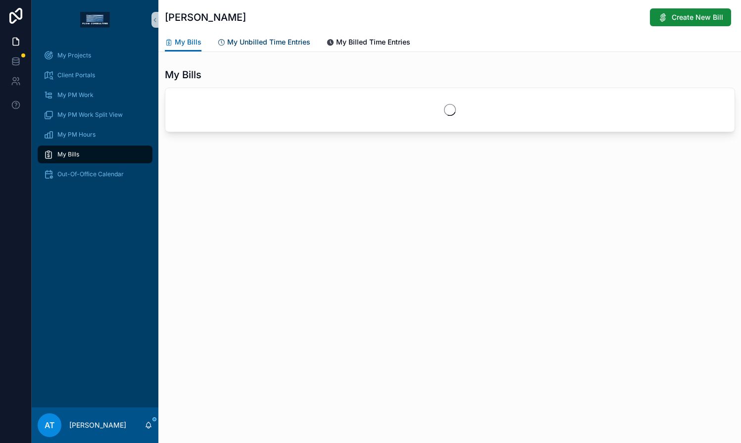
click at [256, 43] on span "My Unbilled Time Entries" at bounding box center [268, 42] width 83 height 10
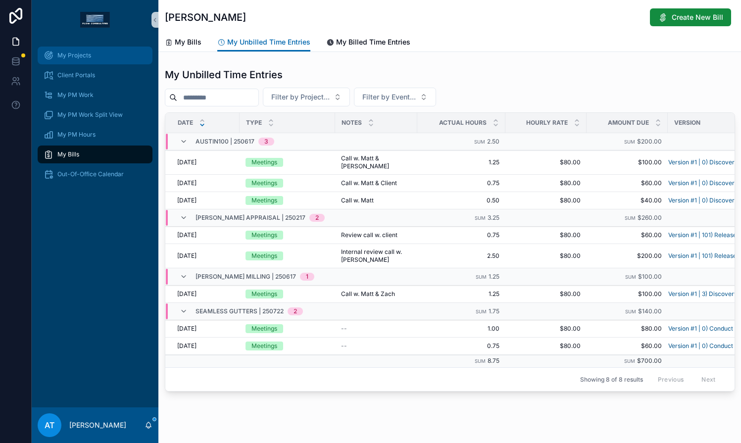
click at [84, 61] on div "My Projects" at bounding box center [95, 56] width 103 height 16
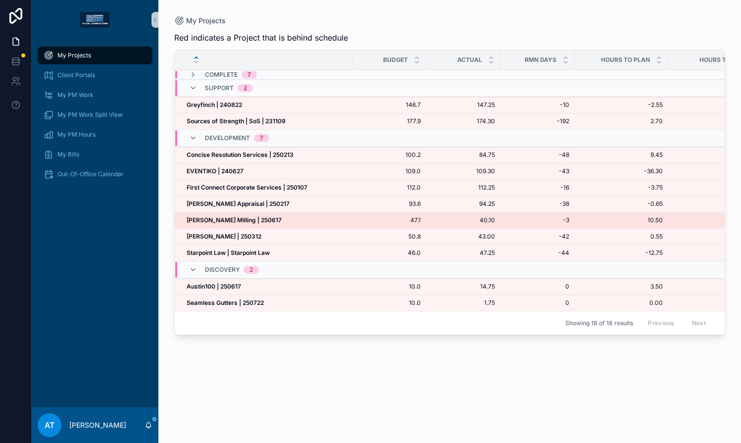
click at [257, 218] on div "[PERSON_NAME] Milling | 250617 [PERSON_NAME] Milling | 250617" at bounding box center [267, 220] width 160 height 8
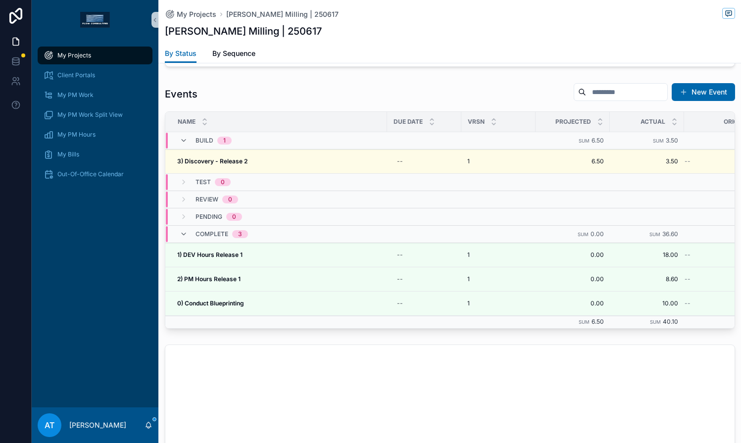
scroll to position [882, 0]
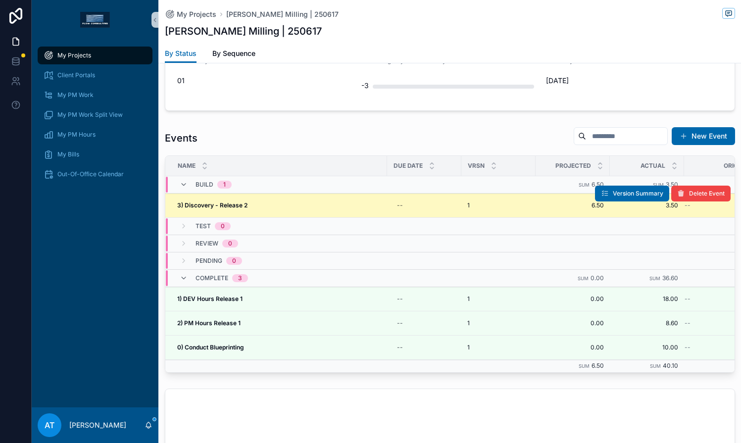
click at [299, 210] on td "3) Discovery - Release 2 3) Discovery - Release 2" at bounding box center [276, 205] width 222 height 24
click at [255, 206] on div "3) Discovery - Release 2 3) Discovery - Release 2" at bounding box center [279, 205] width 204 height 8
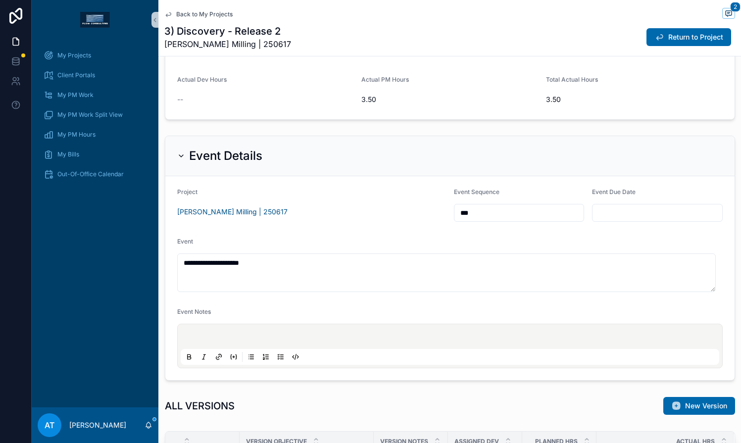
scroll to position [659, 0]
